Goal: Check status: Check status

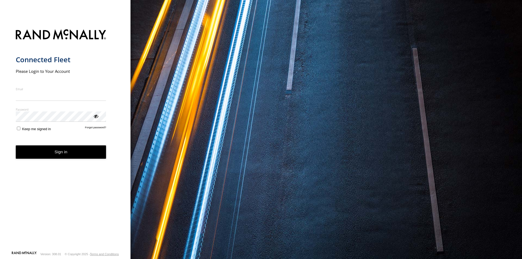
type input "**********"
click at [56, 158] on button "Sign in" at bounding box center [61, 151] width 91 height 13
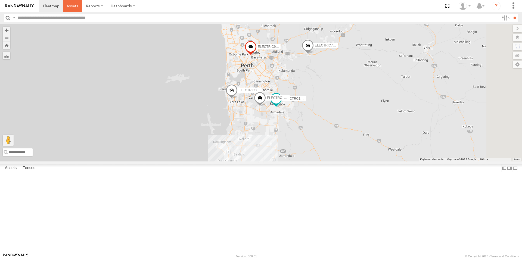
click at [73, 6] on span at bounding box center [73, 5] width 12 height 5
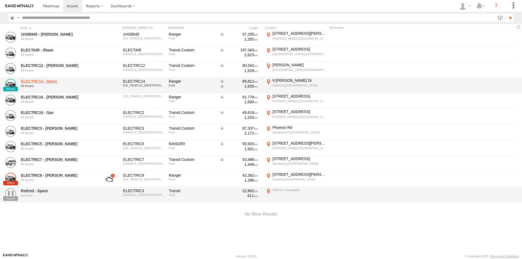
click at [48, 81] on link "ELECTRC14 - Spare" at bounding box center [58, 81] width 74 height 5
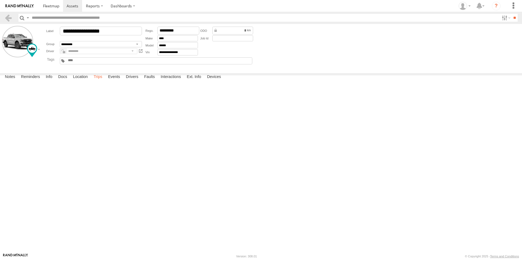
click at [103, 81] on label "Trips" at bounding box center [98, 77] width 14 height 8
click at [0, 0] on label "[STREET_ADDRESS][PERSON_NAME] 116.00243" at bounding box center [0, 0] width 0 height 0
click at [0, 0] on button "Satellite" at bounding box center [0, 0] width 0 height 0
drag, startPoint x: 245, startPoint y: 90, endPoint x: 236, endPoint y: 186, distance: 96.9
click at [0, 0] on div at bounding box center [0, 0] width 0 height 0
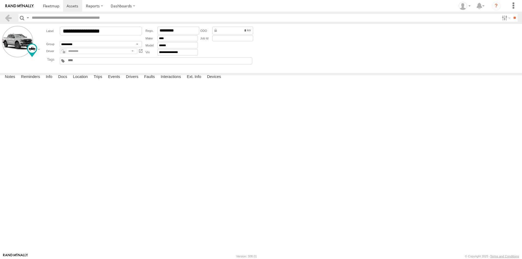
drag, startPoint x: 33, startPoint y: 100, endPoint x: 267, endPoint y: 92, distance: 234.5
click at [0, 0] on div "To activate drag with keyboard, press Alt + Enter. Once in keyboard drag state,…" at bounding box center [0, 0] width 0 height 0
click at [0, 0] on label "×" at bounding box center [0, 0] width 0 height 0
click at [114, 81] on label "Events" at bounding box center [113, 77] width 17 height 8
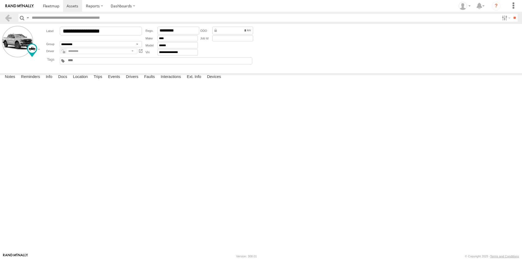
click at [0, 0] on div "36 Railway Pde" at bounding box center [0, 0] width 0 height 0
drag, startPoint x: 35, startPoint y: 99, endPoint x: 224, endPoint y: 112, distance: 190.2
click at [0, 0] on div "To activate drag with keyboard, press Alt + Enter. Once in keyboard drag state,…" at bounding box center [0, 0] width 0 height 0
click at [0, 0] on label "×" at bounding box center [0, 0] width 0 height 0
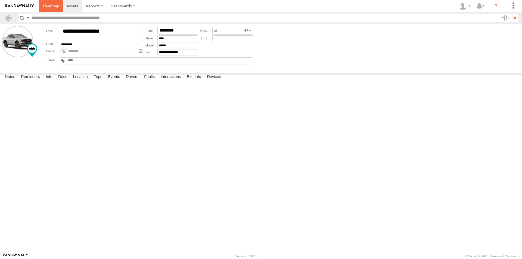
click at [49, 5] on span at bounding box center [51, 5] width 16 height 5
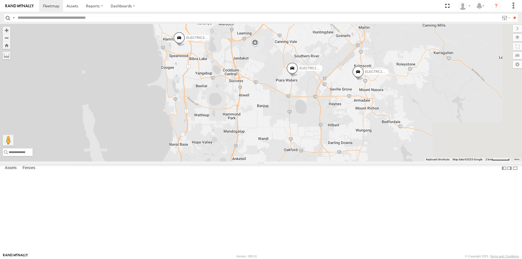
drag, startPoint x: 291, startPoint y: 121, endPoint x: 173, endPoint y: 193, distance: 138.5
click at [173, 161] on div "ELECTRIC7 - John ELECTRIC3 - Leo ELECTRC12 - Harry ELECTRIC9 - Aaron ELECTAIR -…" at bounding box center [261, 93] width 522 height 138
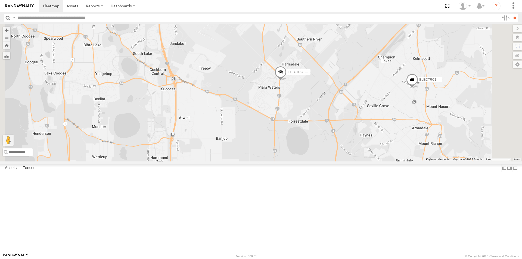
drag, startPoint x: 404, startPoint y: 80, endPoint x: 386, endPoint y: 145, distance: 67.9
click at [386, 145] on div "ELECTRIC7 - John ELECTRIC3 - Leo ELECTRC12 - Harry ELECTRIC9 - Aaron ELECTAIR -…" at bounding box center [261, 93] width 522 height 138
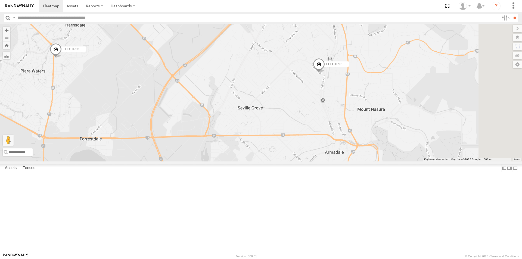
drag, startPoint x: 458, startPoint y: 145, endPoint x: 309, endPoint y: 122, distance: 150.9
click at [309, 122] on div "ELECTRIC7 - John ELECTRIC3 - Leo ELECTRC12 - Harry ELECTRIC9 - Aaron ELECTAIR -…" at bounding box center [261, 93] width 522 height 138
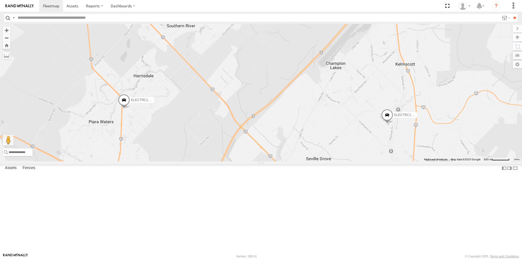
drag, startPoint x: 241, startPoint y: 95, endPoint x: 310, endPoint y: 147, distance: 86.0
click at [310, 147] on div "ELECTRIC7 - John ELECTRIC3 - Leo ELECTRC12 - Harry ELECTRIC9 - Aaron ELECTAIR -…" at bounding box center [261, 93] width 522 height 138
